Goal: Communication & Community: Answer question/provide support

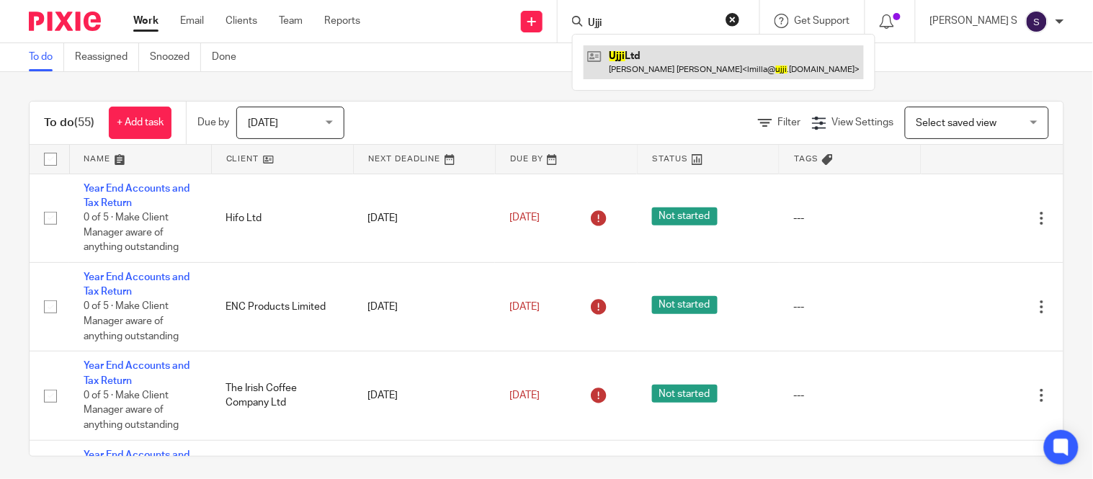
type input "Ujji"
click at [671, 58] on link at bounding box center [723, 61] width 280 height 33
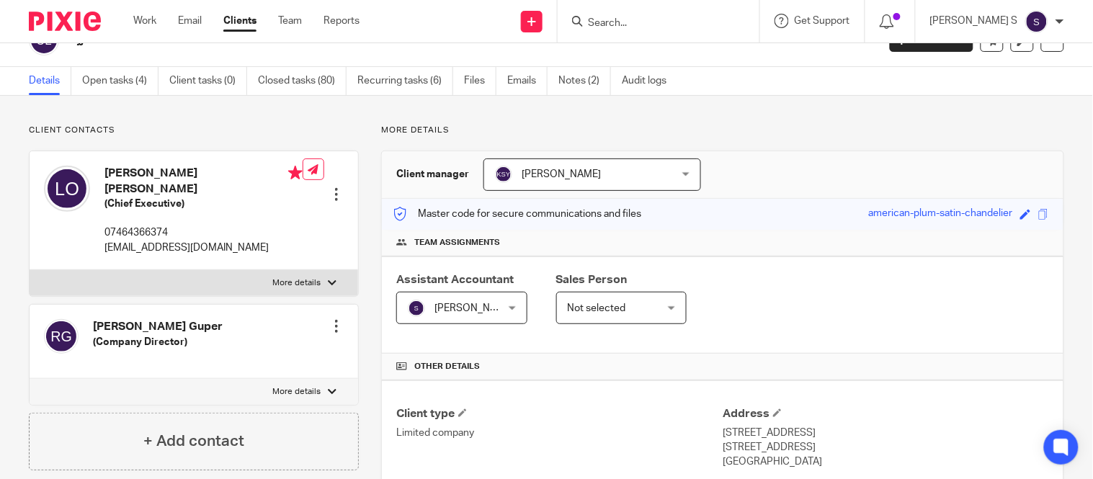
scroll to position [22, 0]
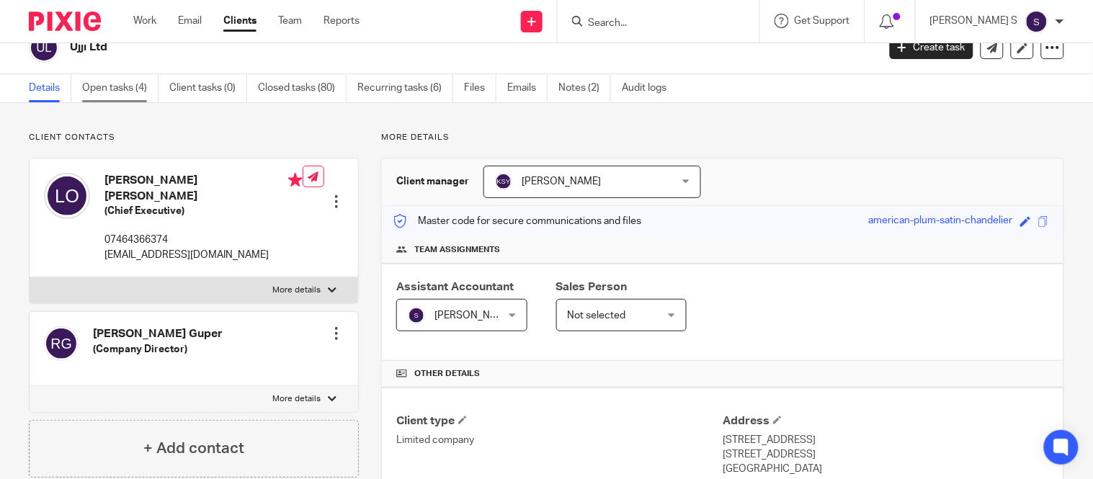
click at [121, 82] on link "Open tasks (4)" at bounding box center [120, 88] width 76 height 28
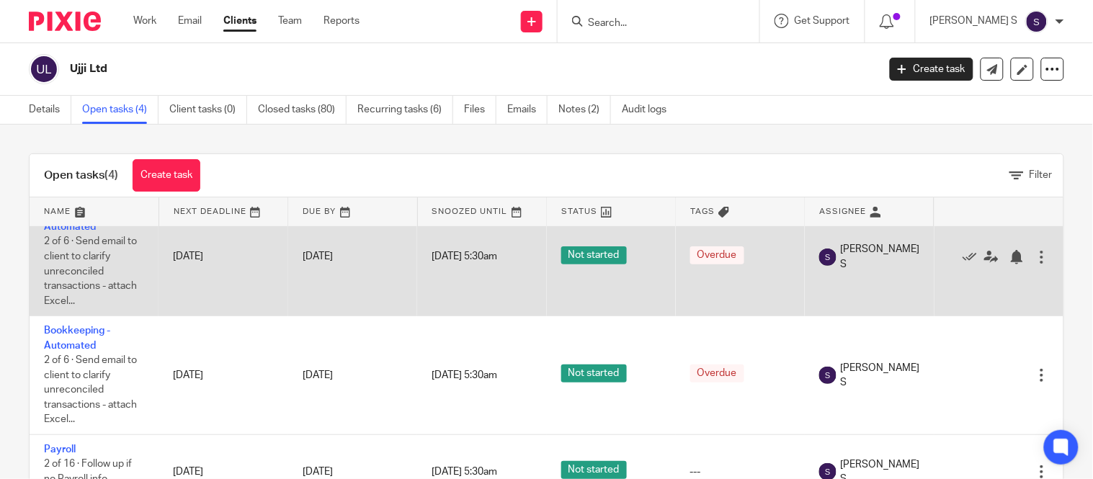
scroll to position [126, 0]
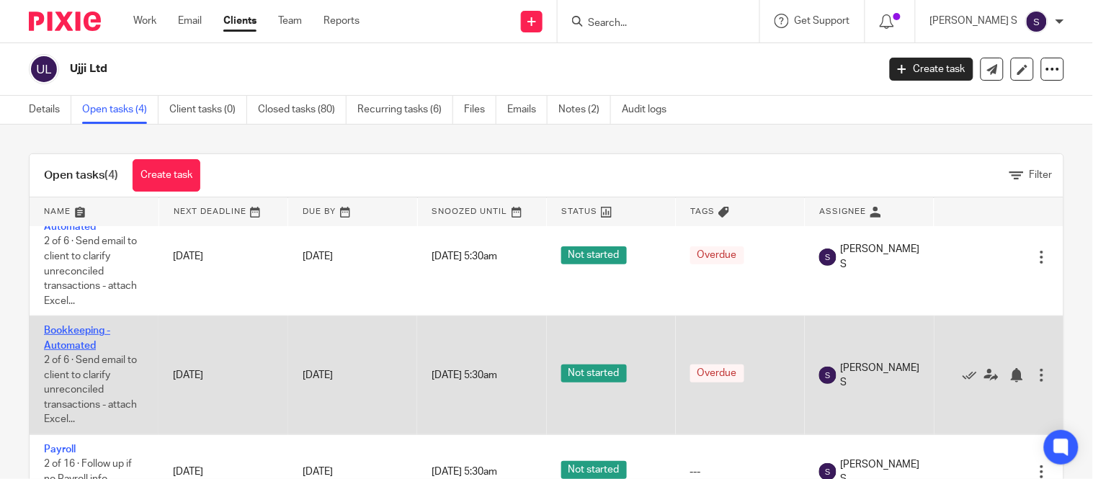
click at [85, 326] on link "Bookkeeping - Automated" at bounding box center [77, 338] width 66 height 24
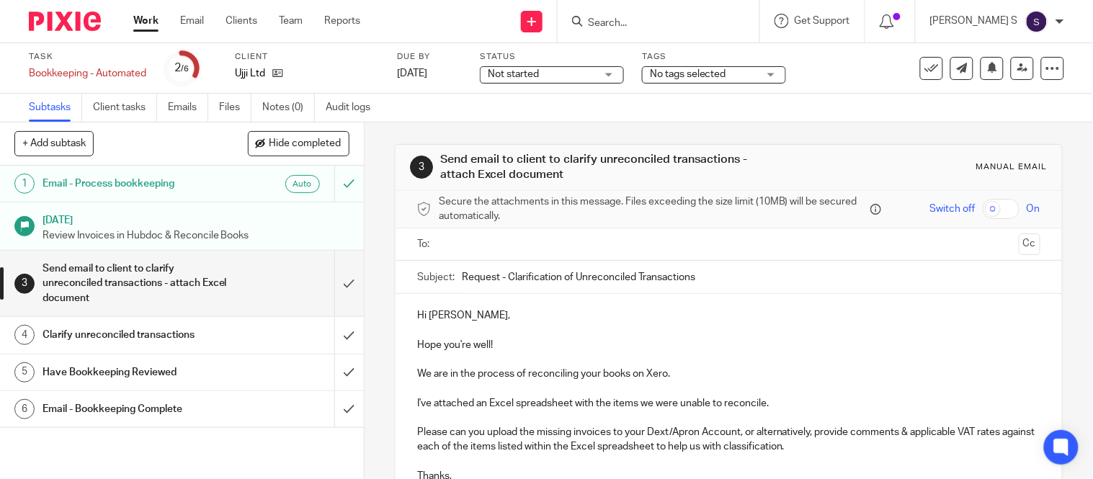
click at [694, 277] on input "Request - Clarification of Unreconciled Transactions" at bounding box center [751, 277] width 578 height 32
type input "Request - Clarification of Unreconciled Transactions - [DATE]."
click at [673, 254] on ul at bounding box center [729, 245] width 578 height 24
click at [667, 250] on input "text" at bounding box center [728, 244] width 569 height 17
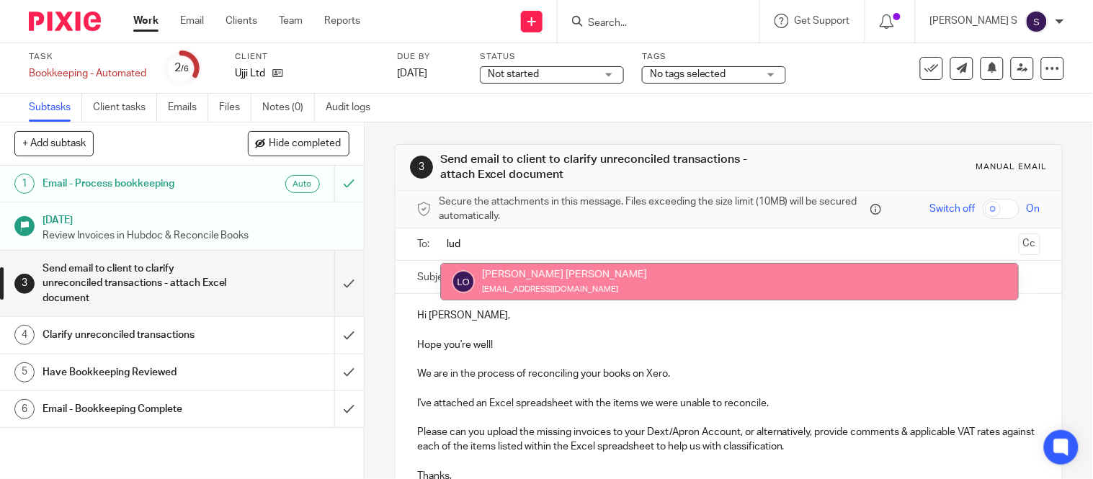
type input "lud"
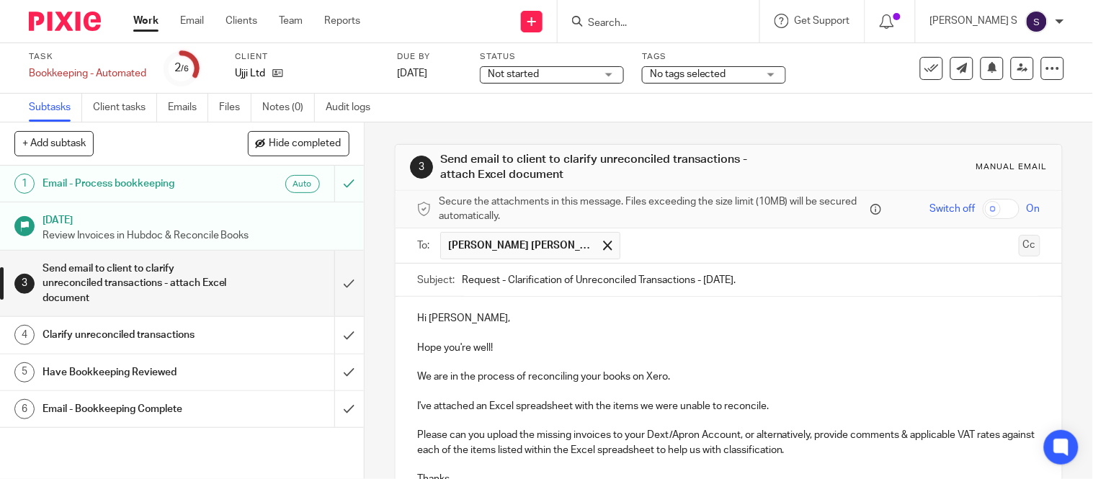
click at [1018, 248] on button "Cc" at bounding box center [1029, 246] width 22 height 22
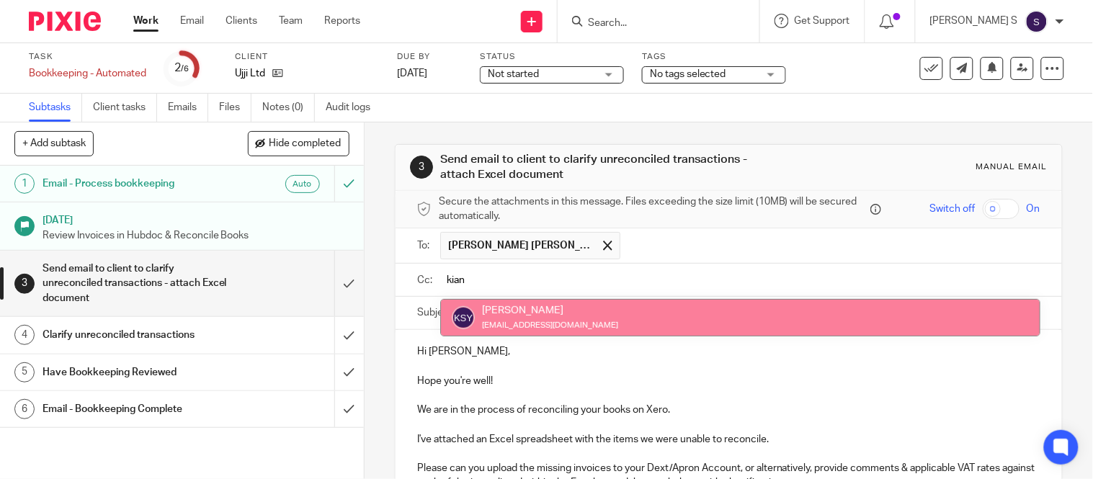
type input "kian"
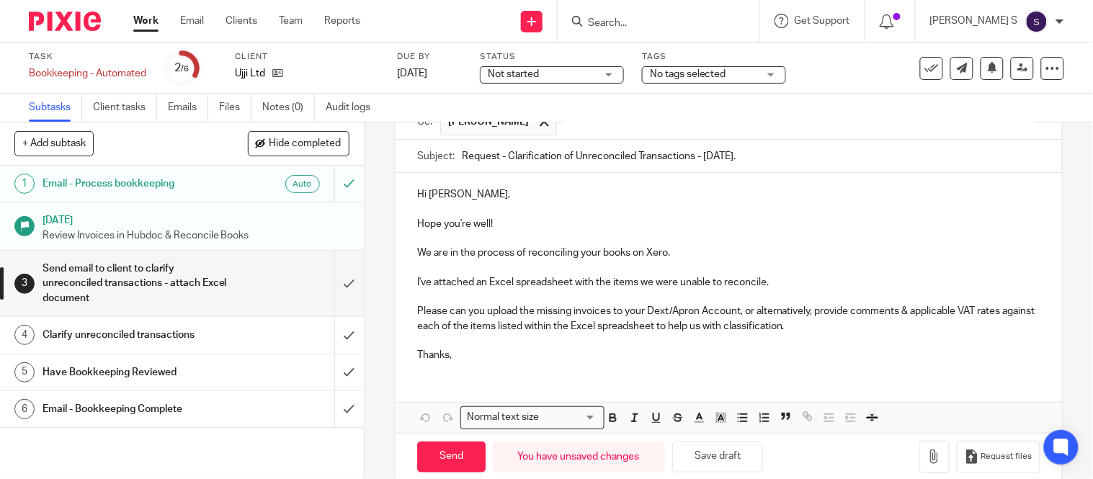
scroll to position [184, 0]
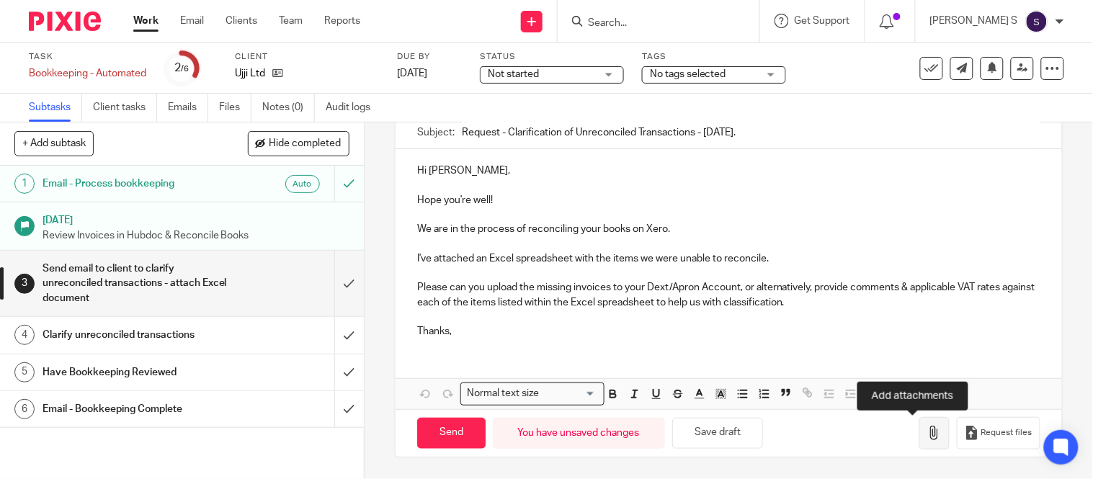
click at [927, 432] on icon "button" at bounding box center [934, 433] width 14 height 14
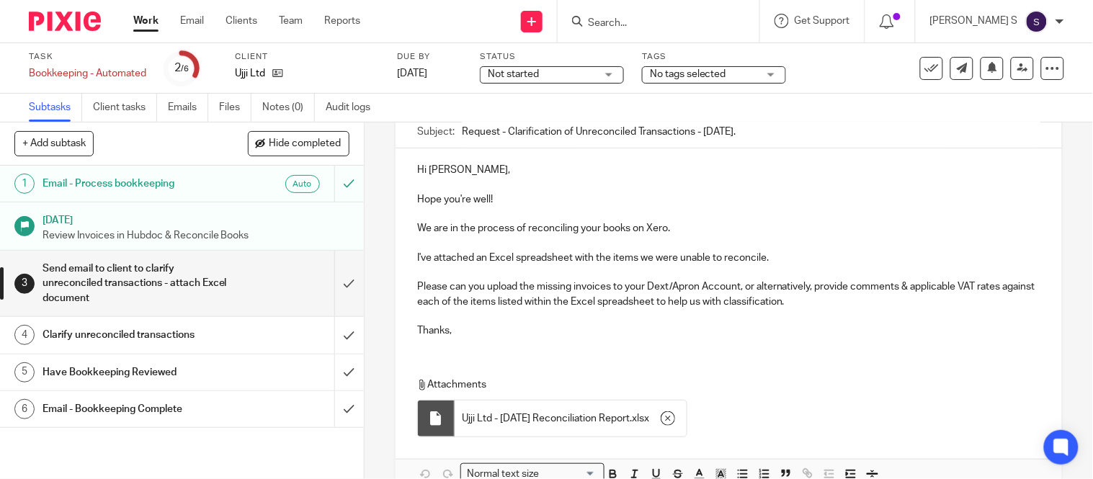
click at [696, 289] on p "I've attached an Excel spreadsheet with the items we were unable to reconcile. …" at bounding box center [728, 295] width 623 height 88
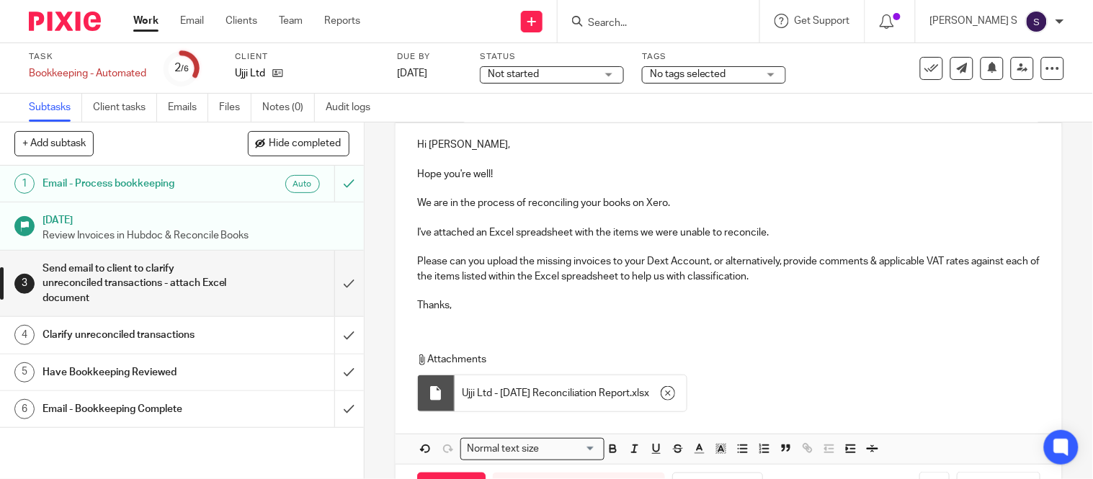
scroll to position [265, 0]
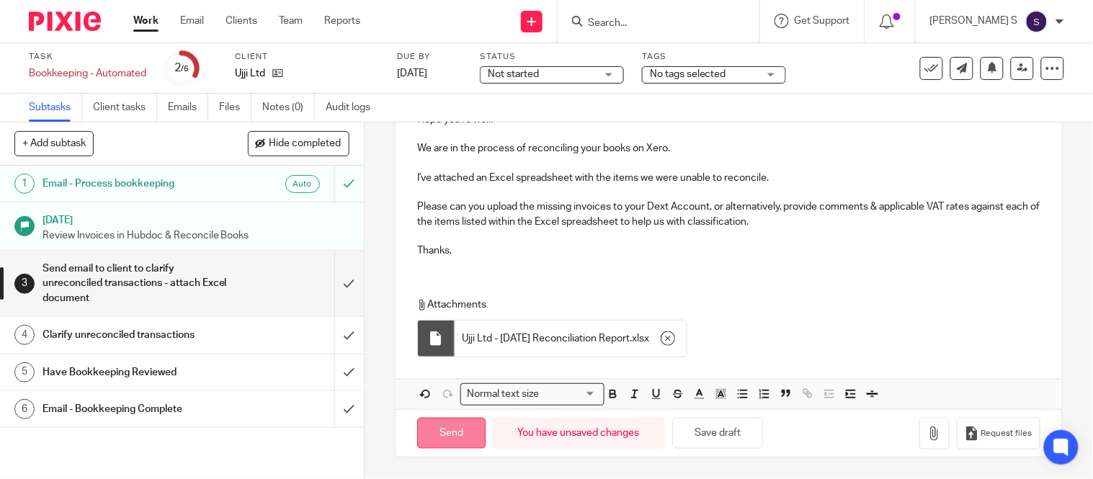
click at [452, 426] on input "Send" at bounding box center [451, 433] width 68 height 31
type input "Sent"
